Goal: Check status

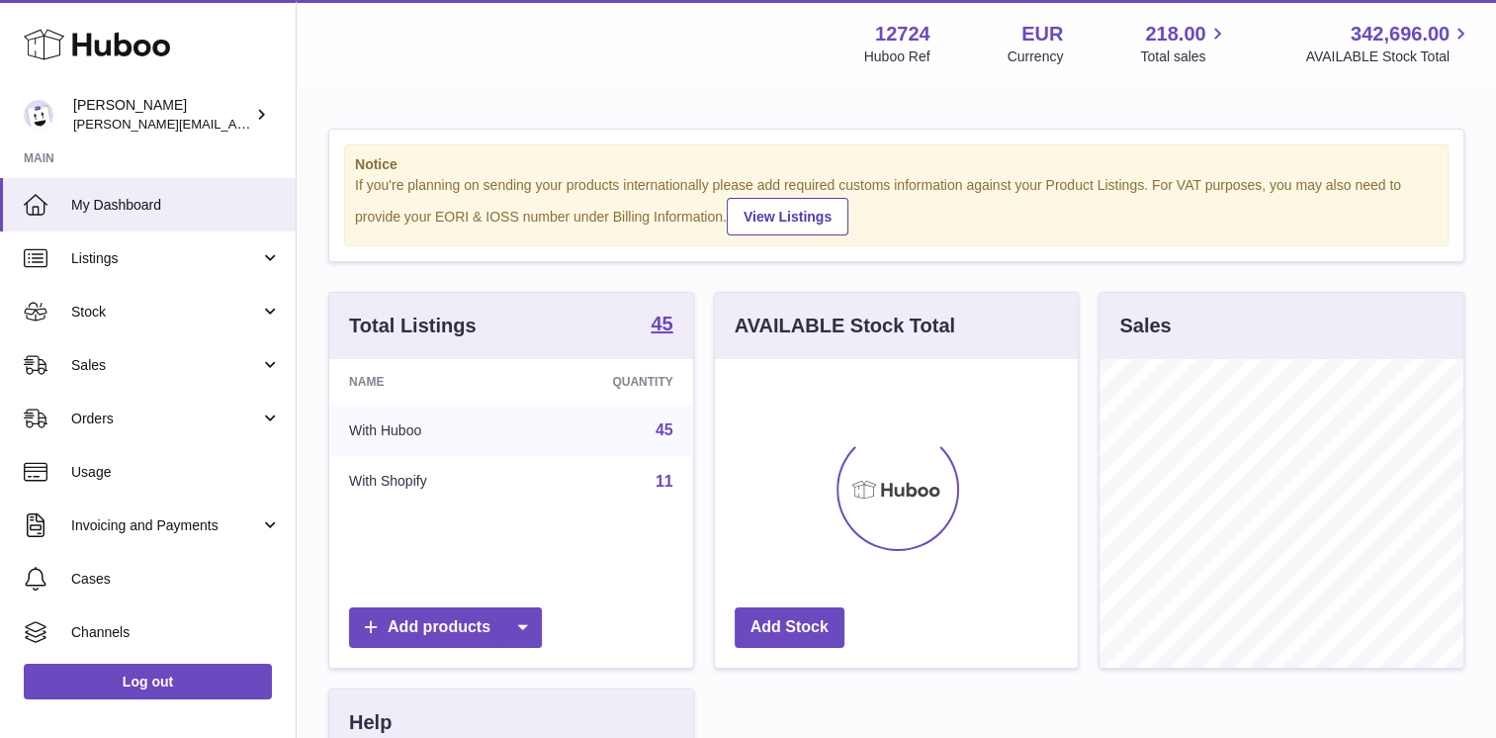
scroll to position [308, 364]
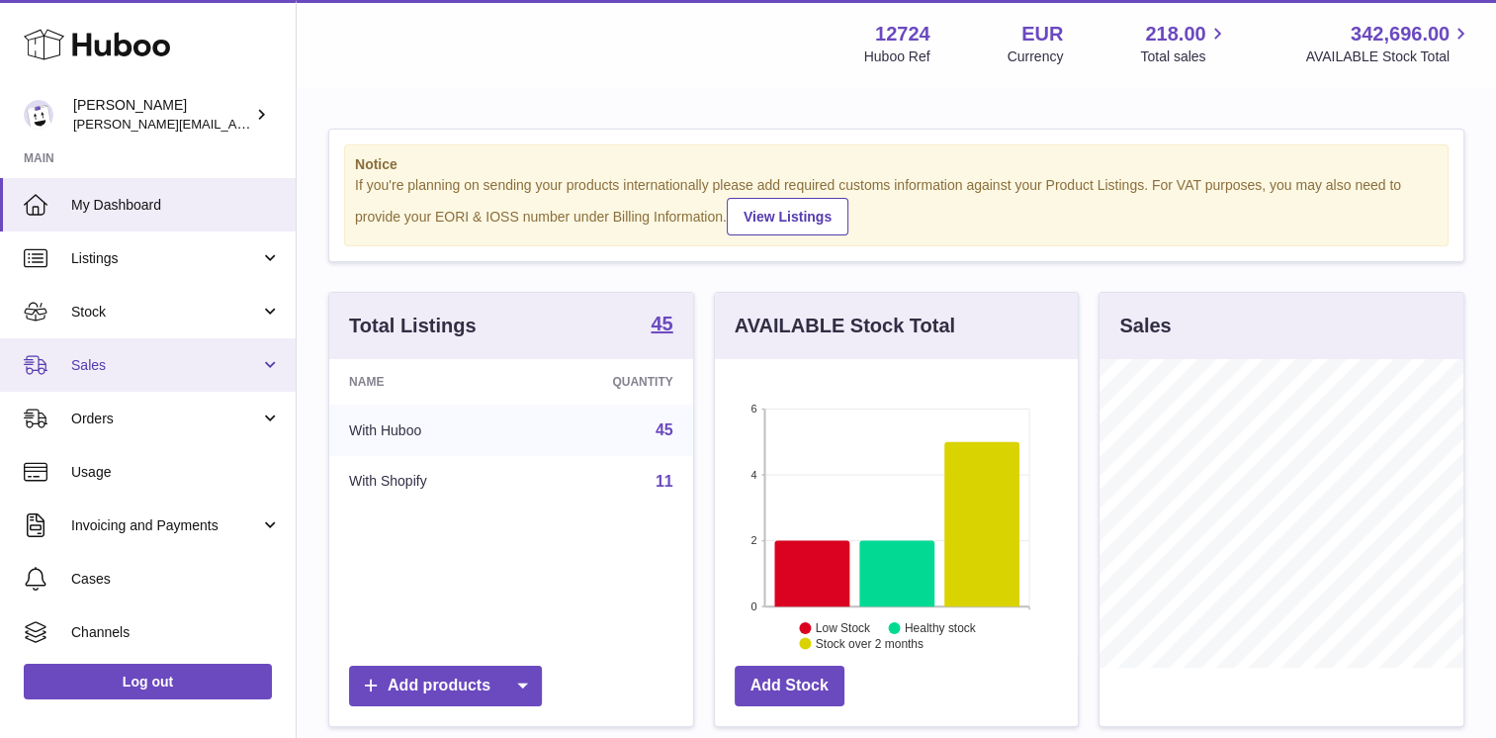
click at [127, 356] on span "Sales" at bounding box center [165, 365] width 189 height 19
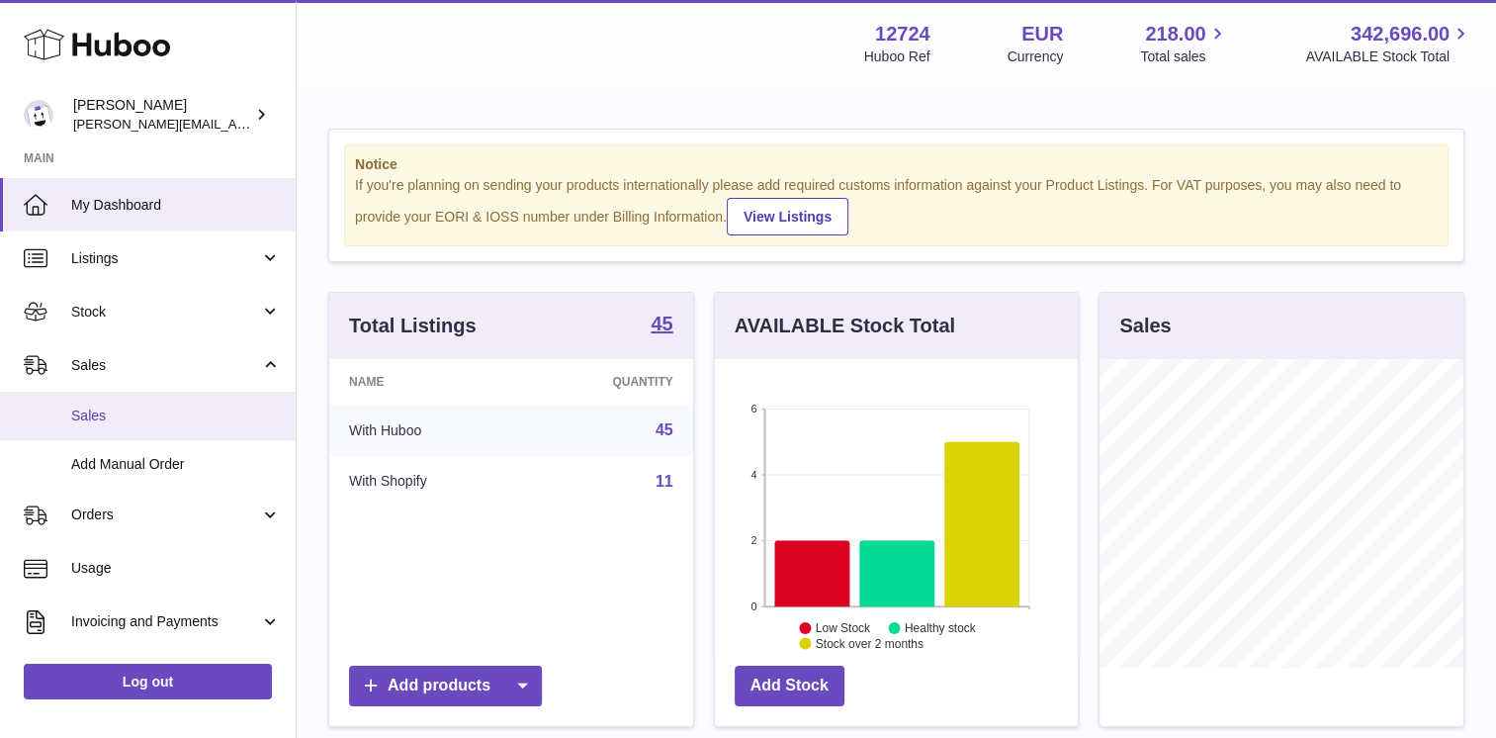
click at [144, 406] on span "Sales" at bounding box center [176, 415] width 210 height 19
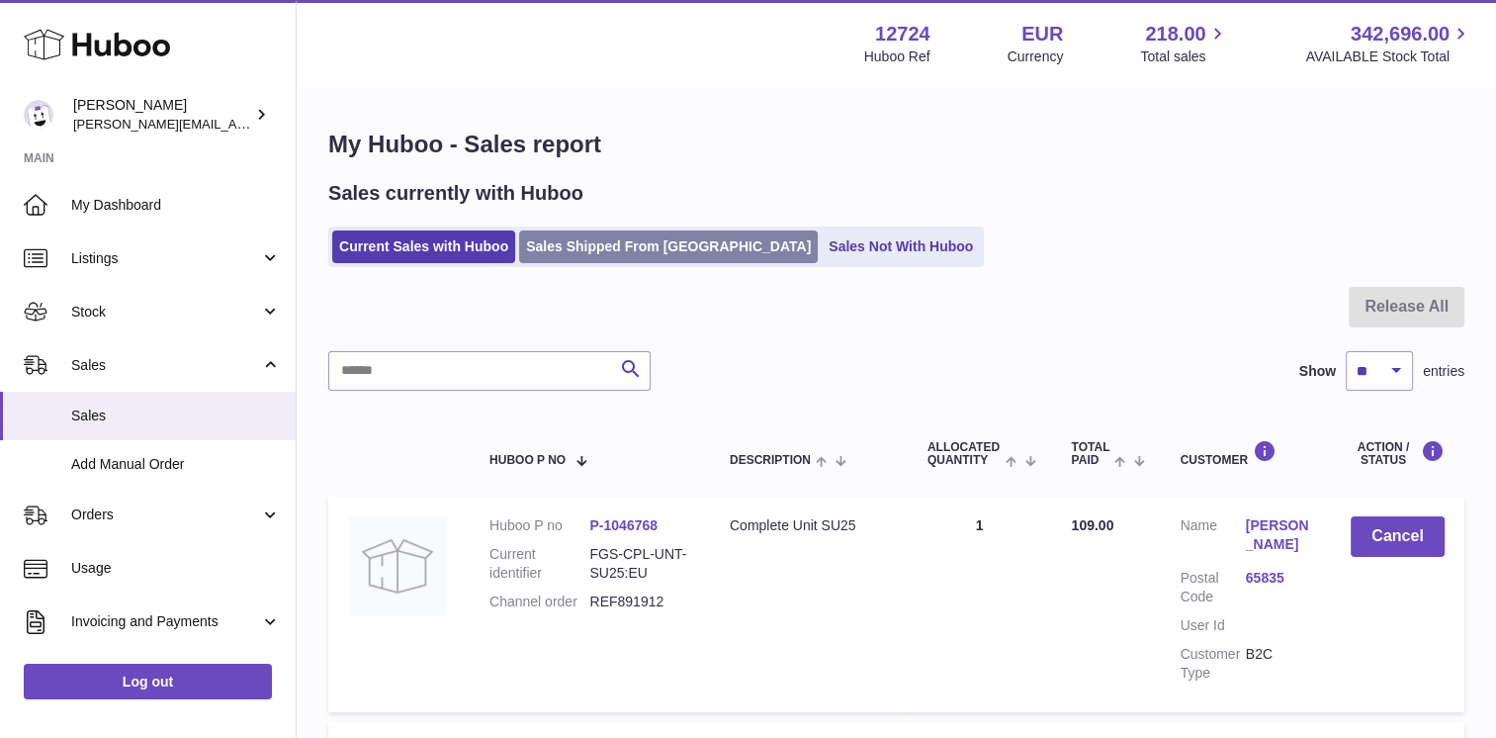
click at [599, 245] on link "Sales Shipped From Huboo" at bounding box center [668, 246] width 299 height 33
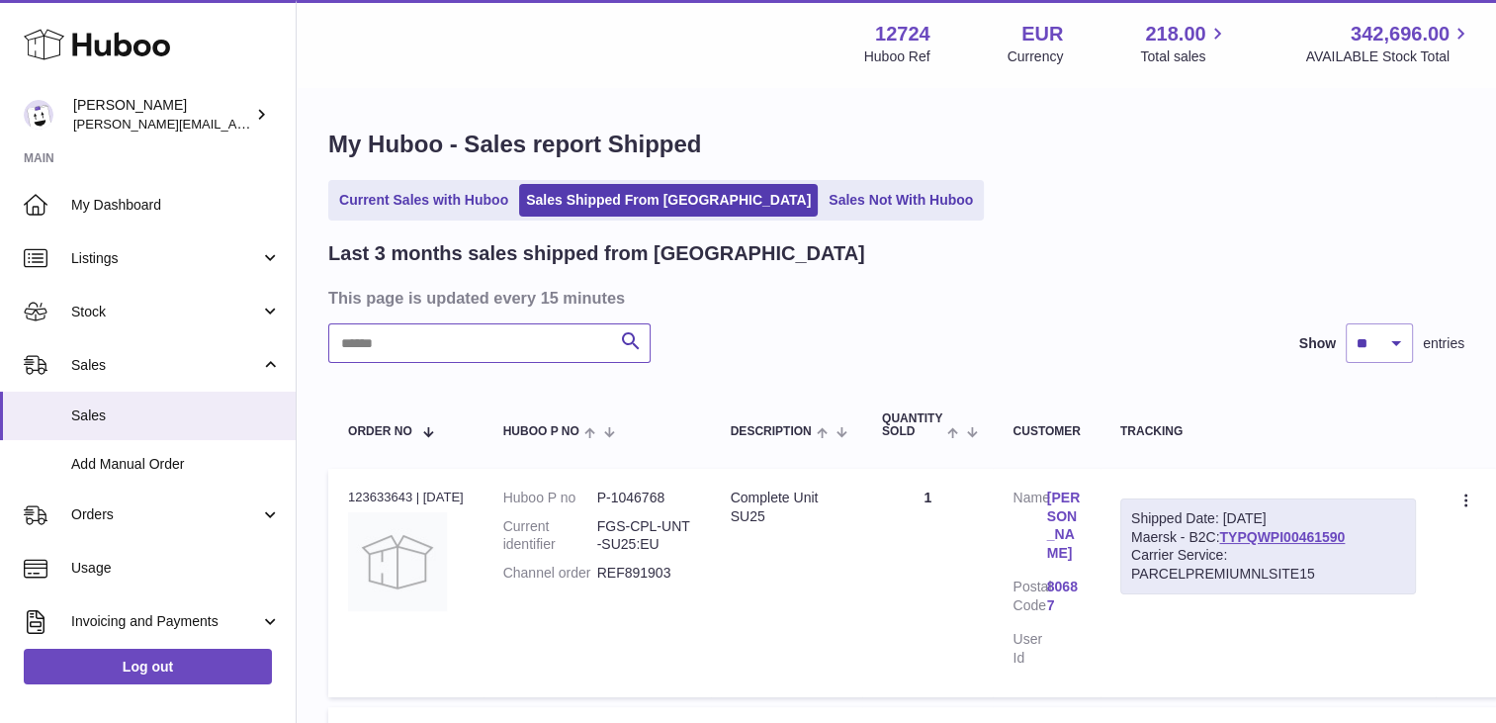
click at [534, 341] on input "text" at bounding box center [489, 343] width 322 height 40
type input "*******"
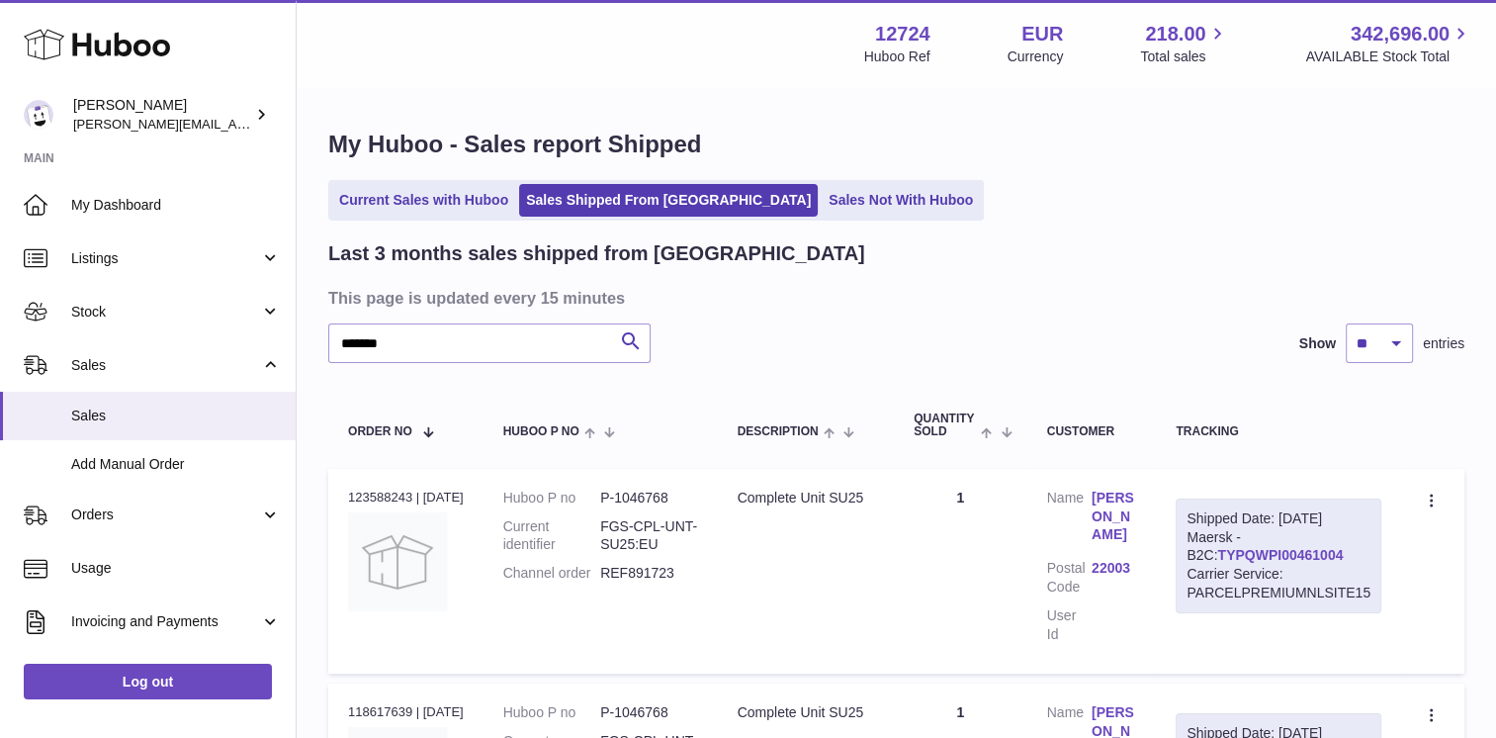
click at [1264, 553] on link "TYPQWPI00461004" at bounding box center [1280, 555] width 126 height 16
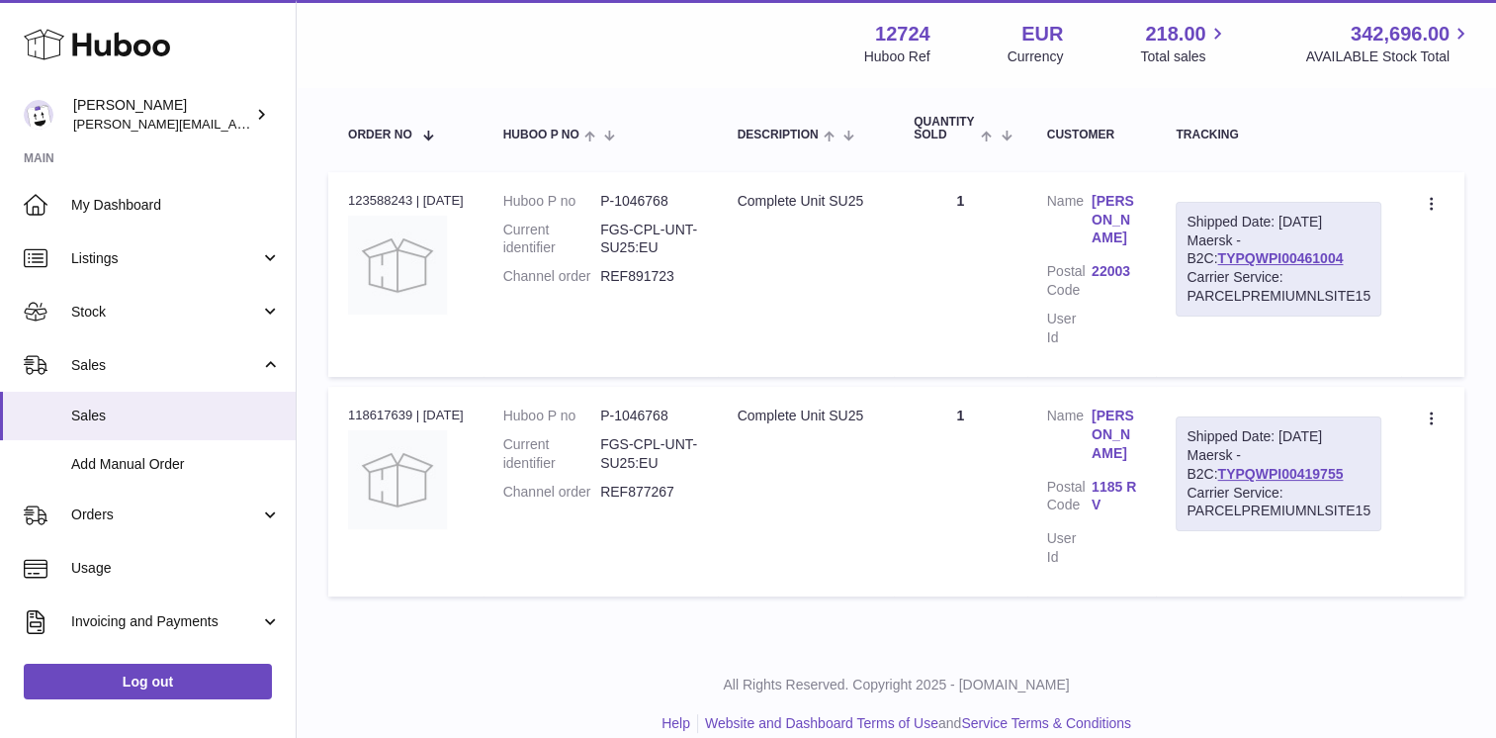
scroll to position [319, 0]
